Goal: Task Accomplishment & Management: Manage account settings

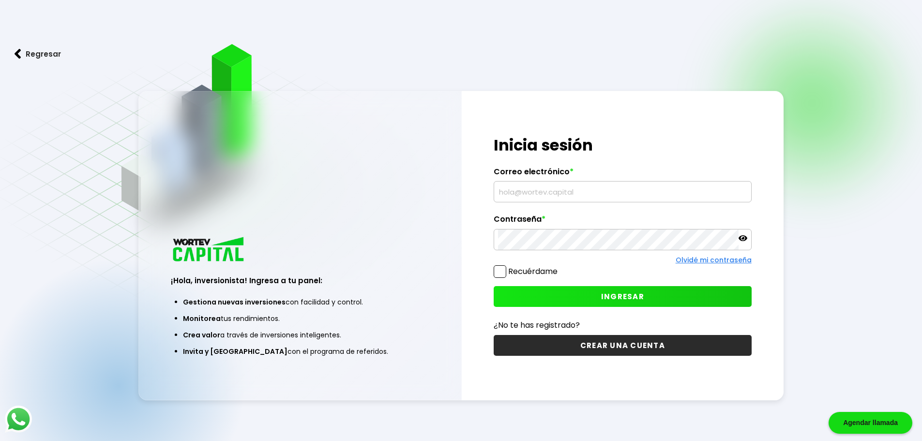
click at [547, 191] on input "text" at bounding box center [622, 191] width 249 height 20
click at [591, 191] on input "david.anastasio@wartsila.com" at bounding box center [622, 191] width 249 height 20
click at [557, 192] on input "david.anastasio@hotmail.com" at bounding box center [622, 191] width 249 height 20
type input "david_ansa86@hotmail.com"
click at [741, 240] on icon at bounding box center [742, 238] width 9 height 6
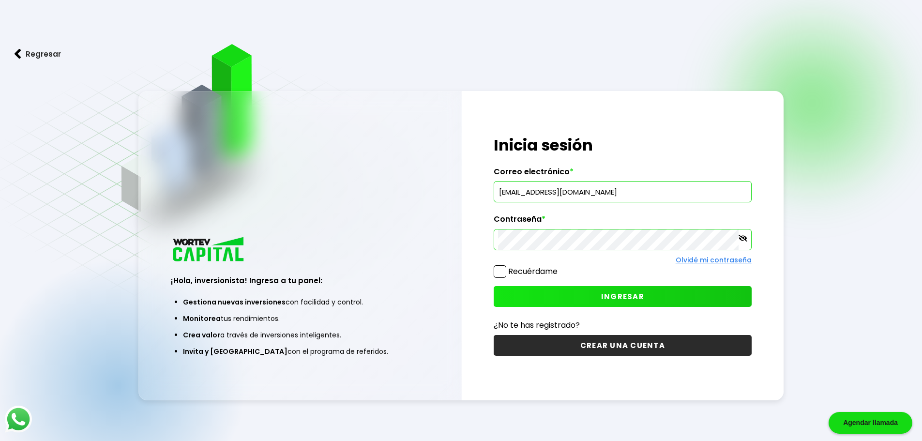
click at [610, 298] on span "INGRESAR" at bounding box center [622, 296] width 43 height 10
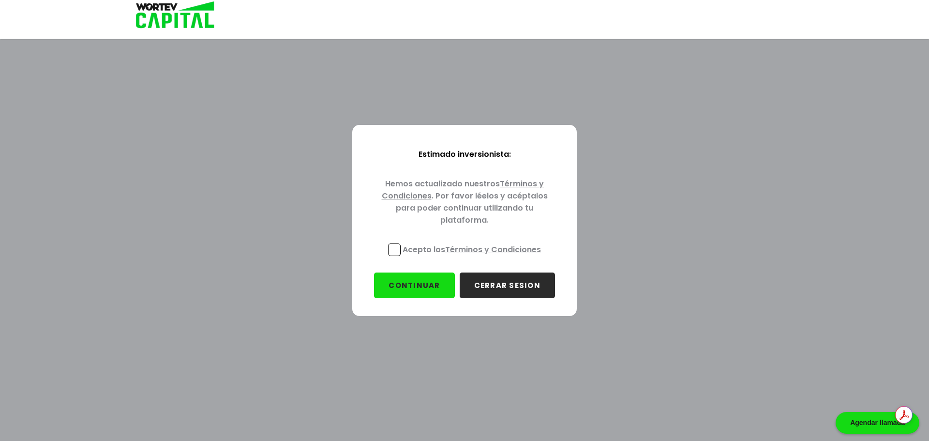
click at [395, 248] on span at bounding box center [394, 249] width 13 height 13
click at [474, 257] on input "Acepto los Términos y Condiciones" at bounding box center [474, 257] width 0 height 0
click at [410, 281] on button "CONTINUAR" at bounding box center [414, 285] width 80 height 26
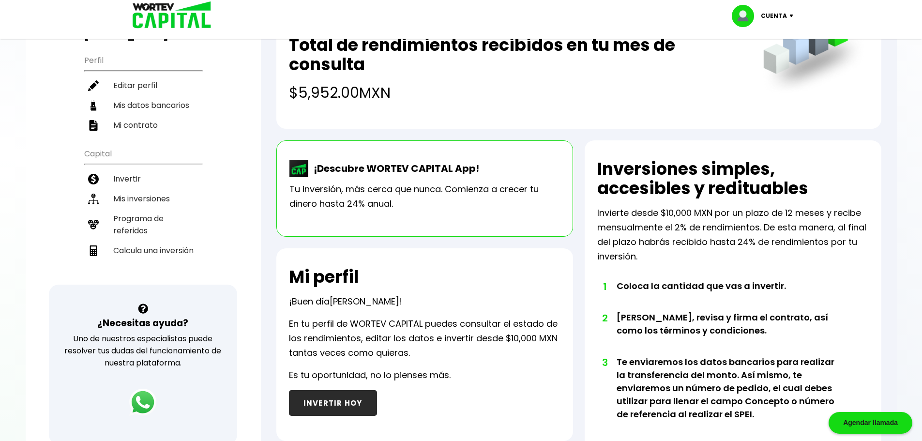
scroll to position [145, 0]
